Goal: Task Accomplishment & Management: Manage account settings

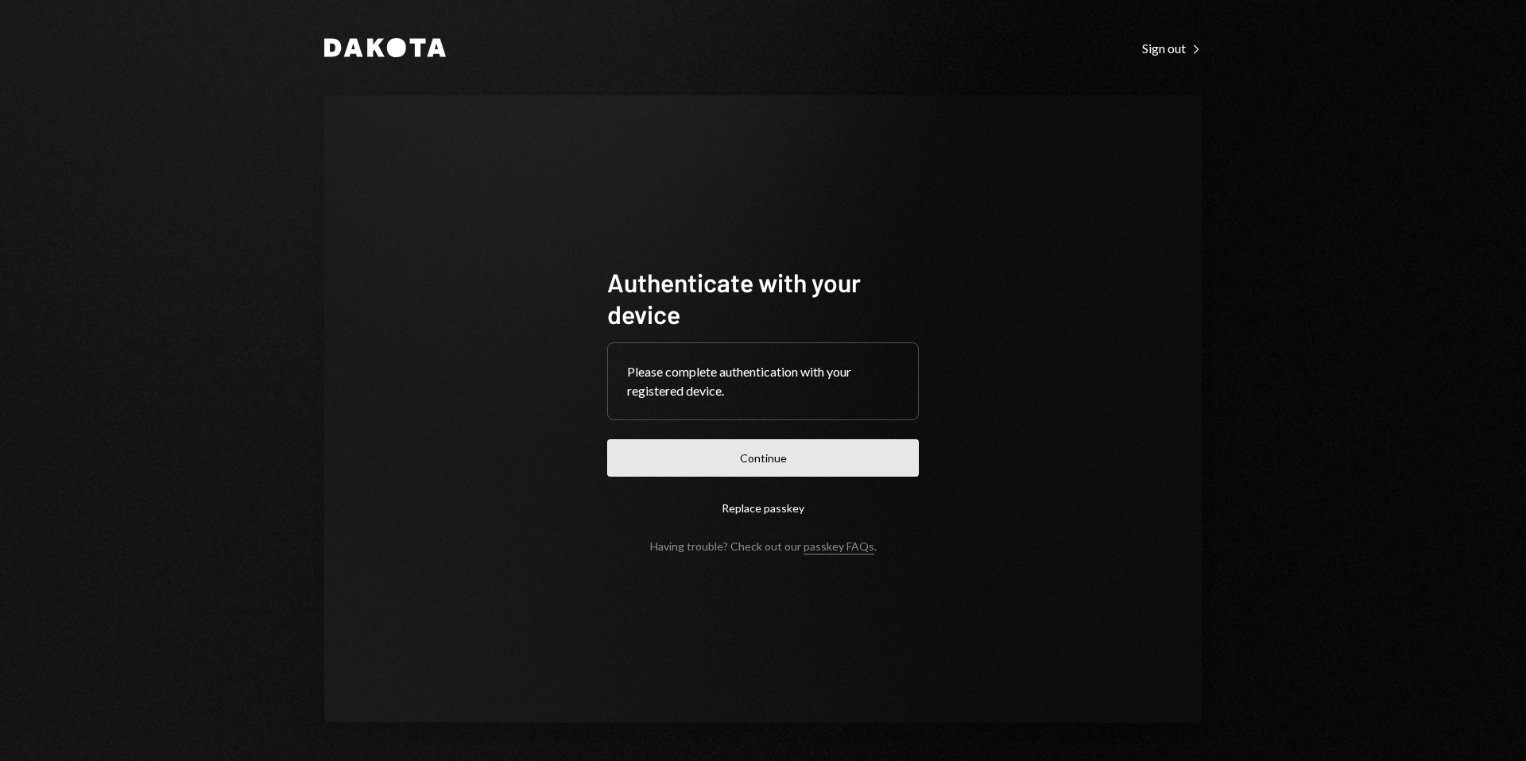
click at [756, 459] on button "Continue" at bounding box center [763, 457] width 312 height 37
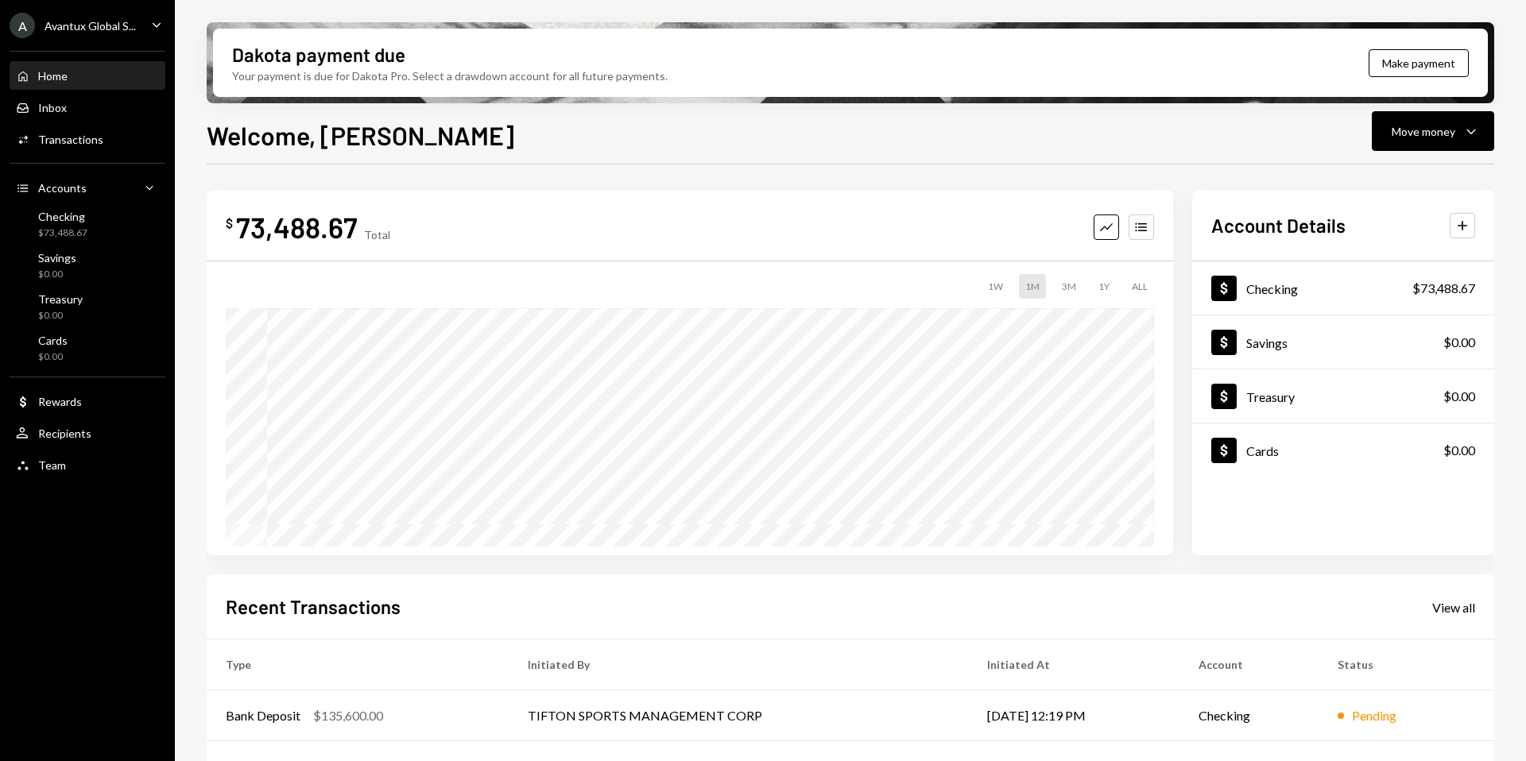
click at [71, 25] on div "Avantux Global S..." at bounding box center [90, 26] width 91 height 14
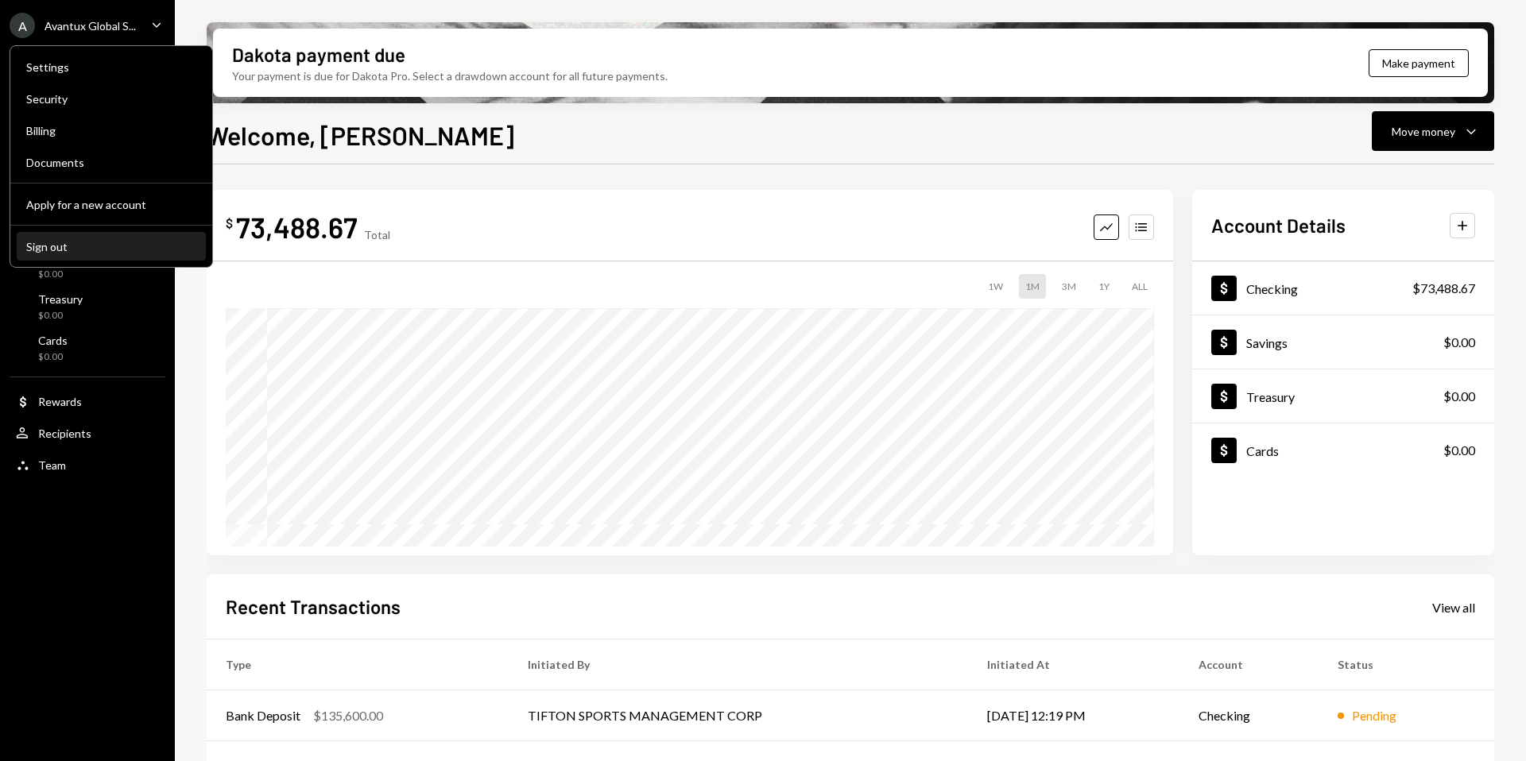
click at [68, 247] on div "Sign out" at bounding box center [111, 247] width 170 height 14
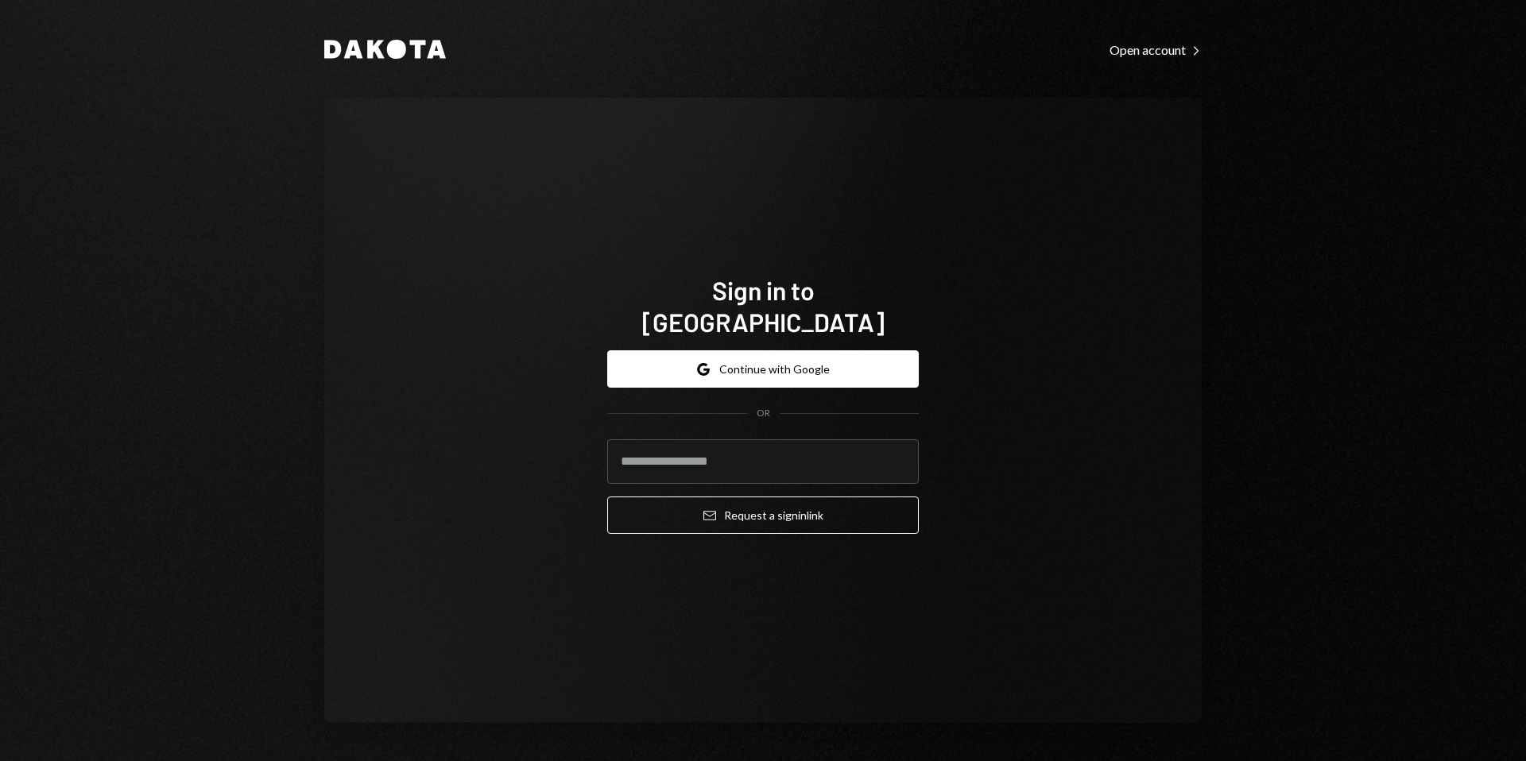
click at [749, 319] on h1 "Sign in to [GEOGRAPHIC_DATA]" at bounding box center [763, 306] width 312 height 64
click at [746, 351] on button "Google Continue with Google" at bounding box center [763, 368] width 312 height 37
